Goal: Check status: Check status

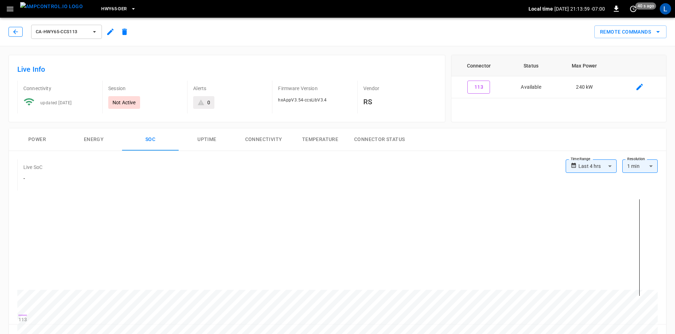
click at [10, 31] on button "button" at bounding box center [15, 32] width 14 height 10
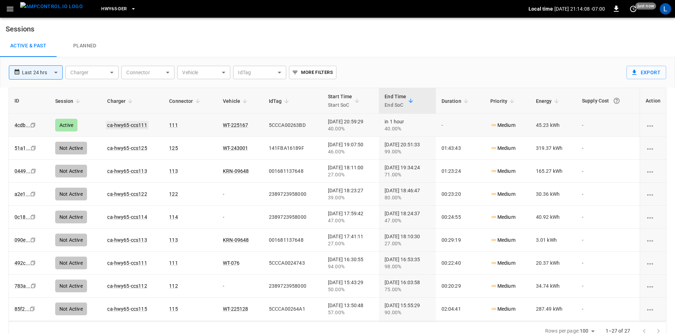
click at [129, 123] on link "ca-hwy65-ccs111" at bounding box center [127, 125] width 42 height 8
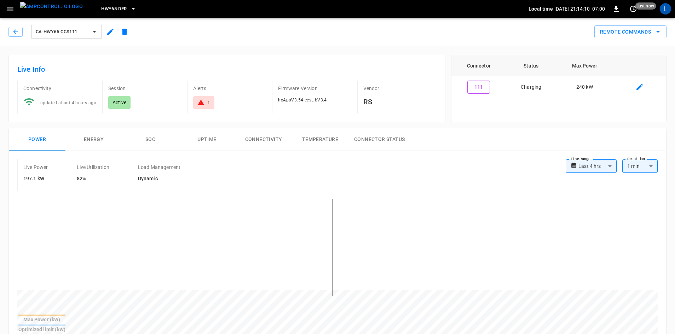
click at [147, 137] on button "SOC" at bounding box center [150, 139] width 57 height 23
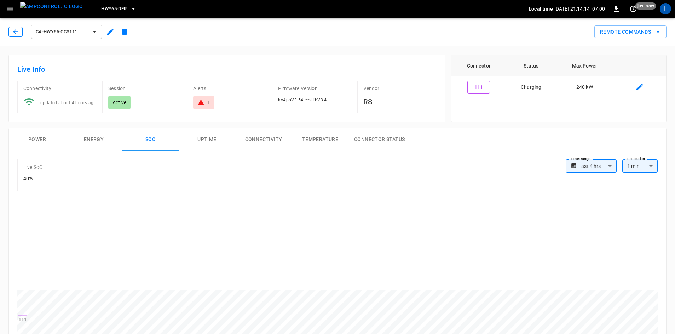
click at [13, 30] on icon "button" at bounding box center [15, 31] width 7 height 7
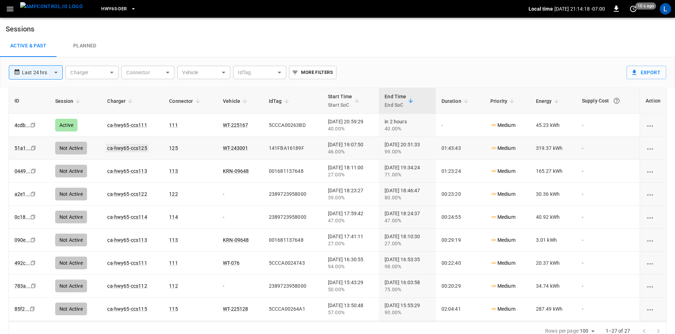
click at [116, 149] on link "ca-hwy65-ccs125" at bounding box center [127, 148] width 42 height 8
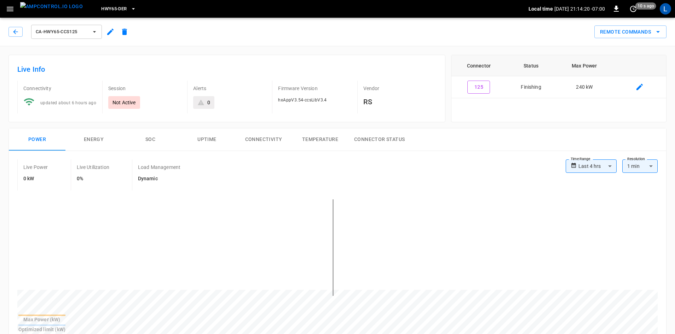
click at [153, 139] on button "SOC" at bounding box center [150, 139] width 57 height 23
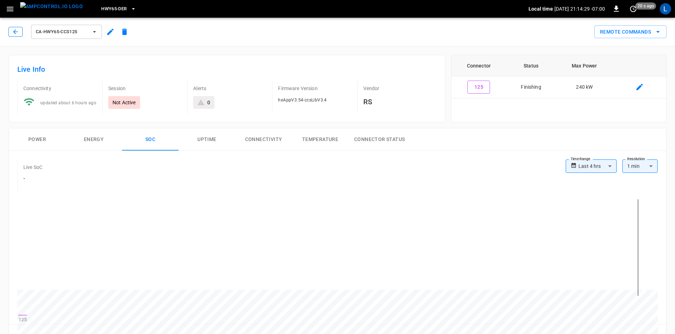
click at [17, 35] on button "button" at bounding box center [15, 32] width 14 height 10
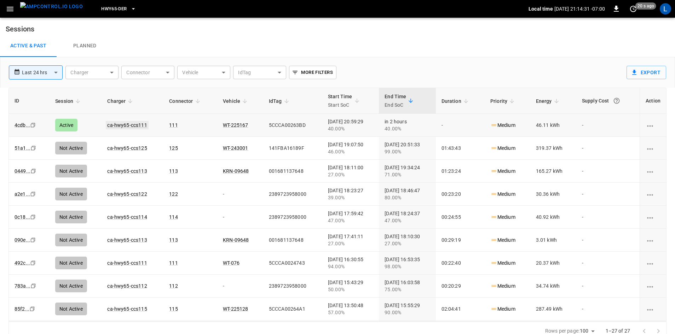
click at [119, 125] on link "ca-hwy65-ccs111" at bounding box center [127, 125] width 42 height 8
